Goal: Task Accomplishment & Management: Use online tool/utility

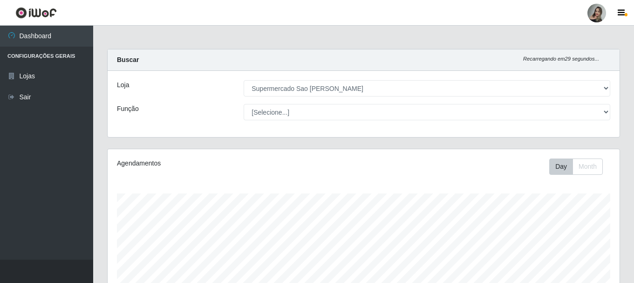
select select "383"
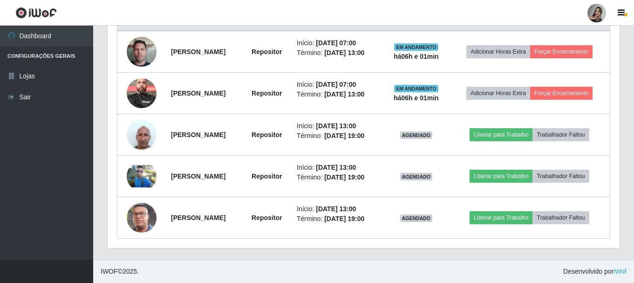
scroll to position [193, 512]
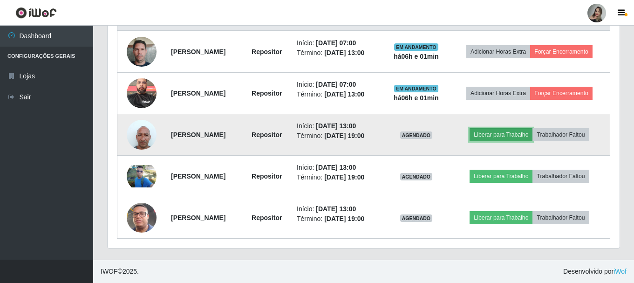
click at [521, 137] on button "Liberar para Trabalho" at bounding box center [501, 134] width 63 height 13
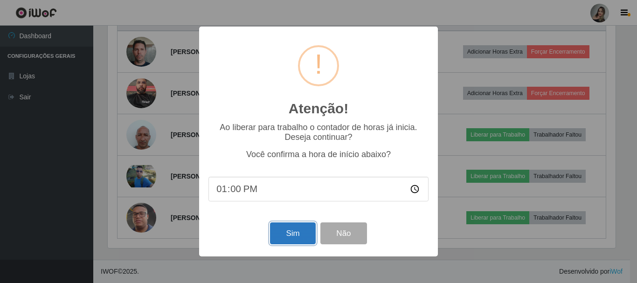
click at [292, 240] on button "Sim" at bounding box center [292, 233] width 45 height 22
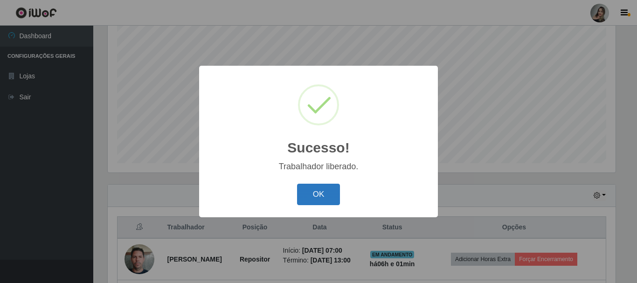
click at [329, 201] on button "OK" at bounding box center [318, 195] width 43 height 22
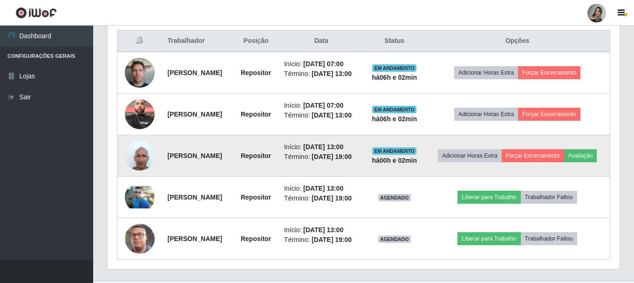
scroll to position [412, 0]
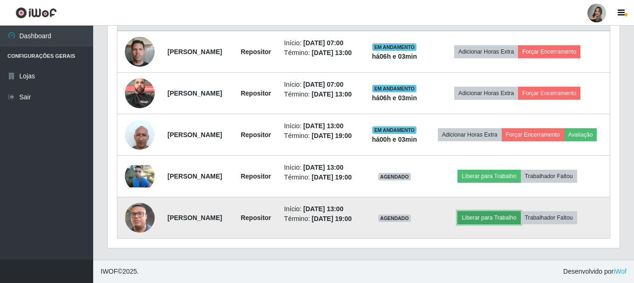
click at [511, 217] on button "Liberar para Trabalho" at bounding box center [489, 217] width 63 height 13
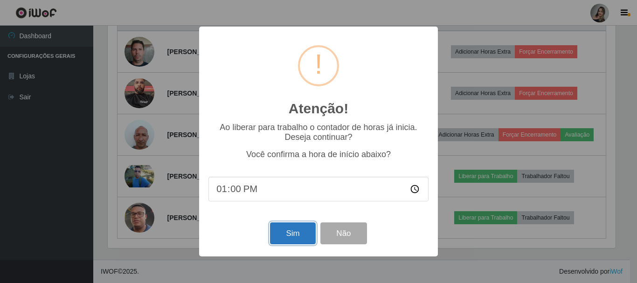
click at [284, 235] on button "Sim" at bounding box center [292, 233] width 45 height 22
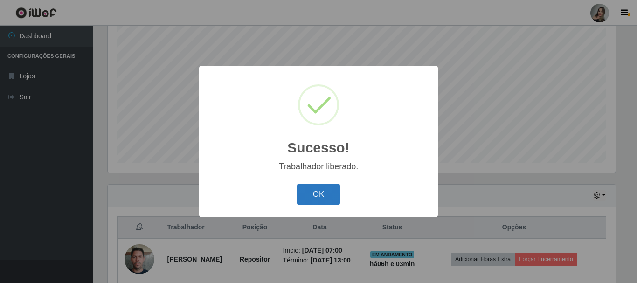
click at [313, 196] on button "OK" at bounding box center [318, 195] width 43 height 22
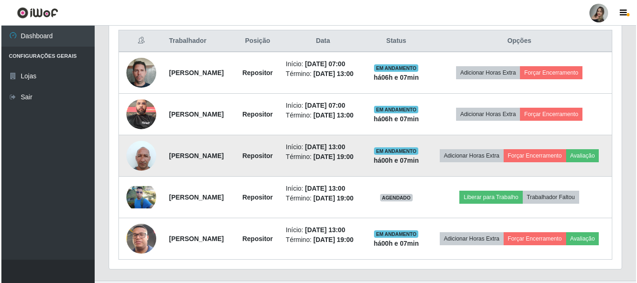
scroll to position [412, 0]
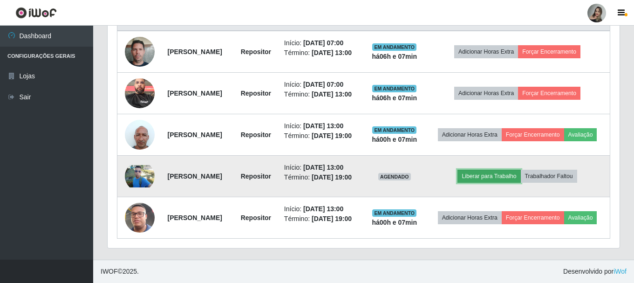
click at [500, 170] on button "Liberar para Trabalho" at bounding box center [489, 176] width 63 height 13
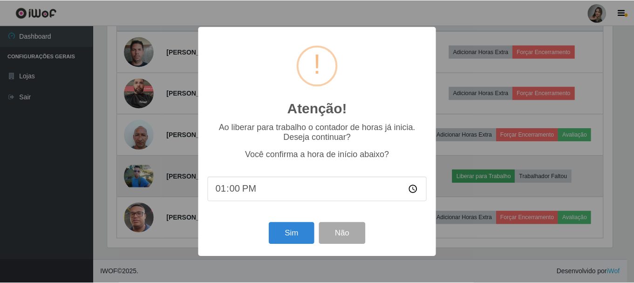
scroll to position [193, 507]
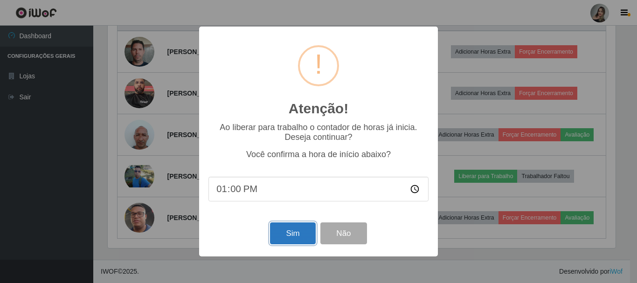
click at [290, 236] on button "Sim" at bounding box center [292, 233] width 45 height 22
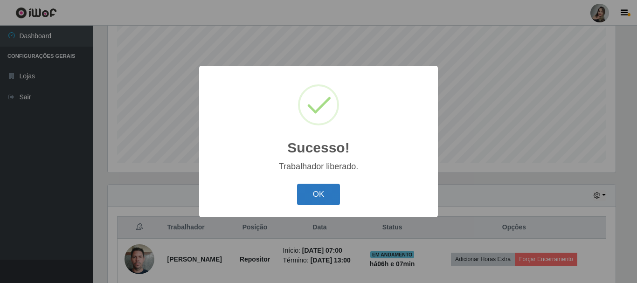
click at [319, 193] on button "OK" at bounding box center [318, 195] width 43 height 22
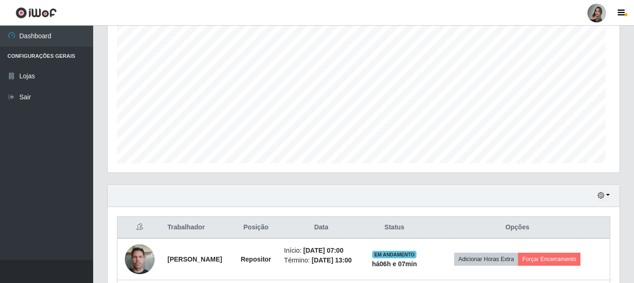
scroll to position [193, 512]
